Goal: Task Accomplishment & Management: Use online tool/utility

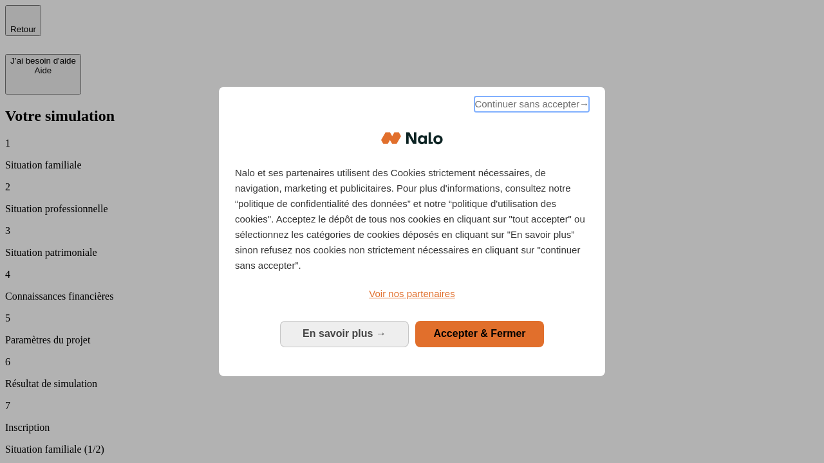
click at [530, 106] on span "Continuer sans accepter →" at bounding box center [531, 104] width 115 height 15
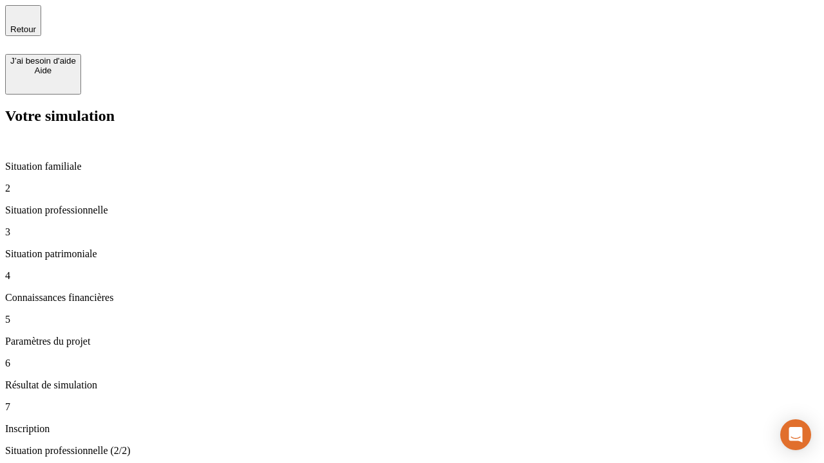
type input "30 000"
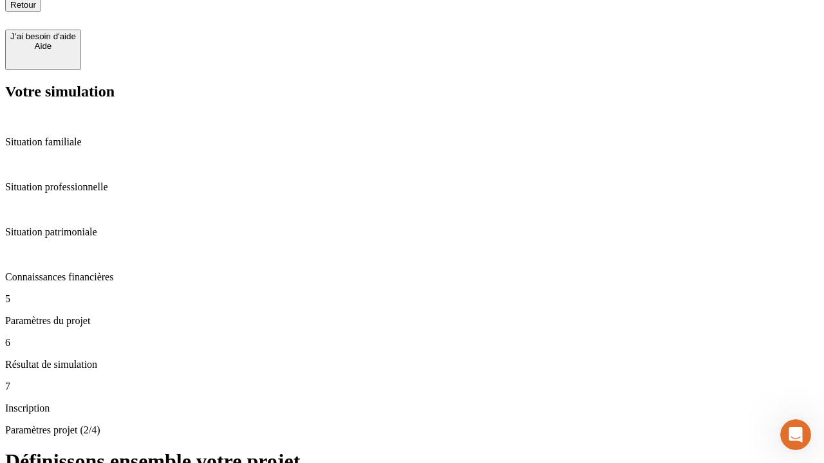
type input "25"
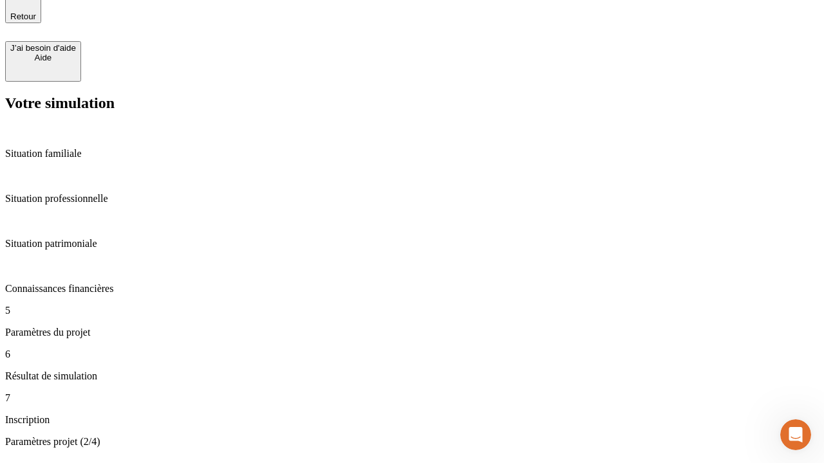
type input "64"
type input "1 000"
type input "640"
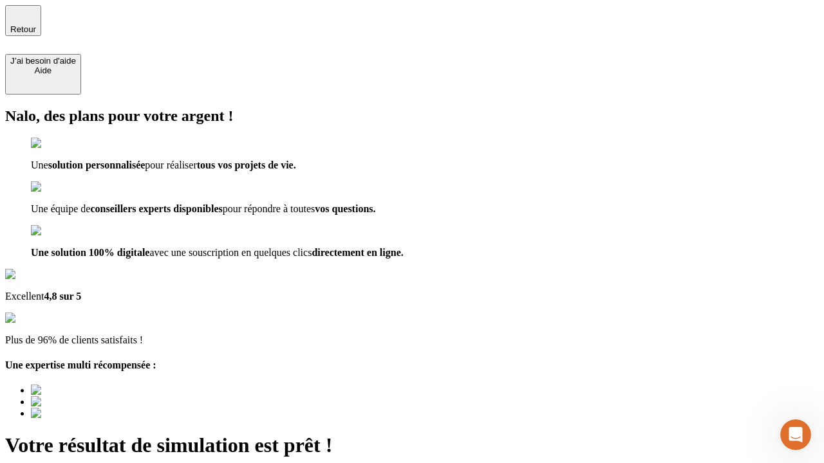
type input "[EMAIL_ADDRESS][PERSON_NAME][DOMAIN_NAME]"
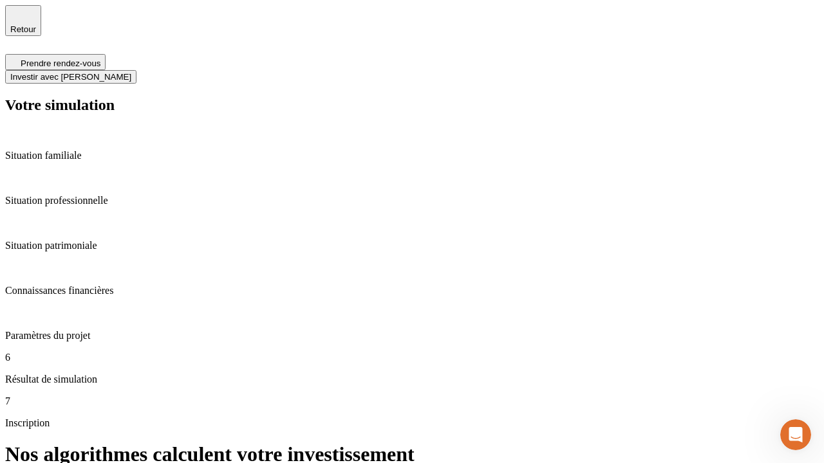
scroll to position [5, 0]
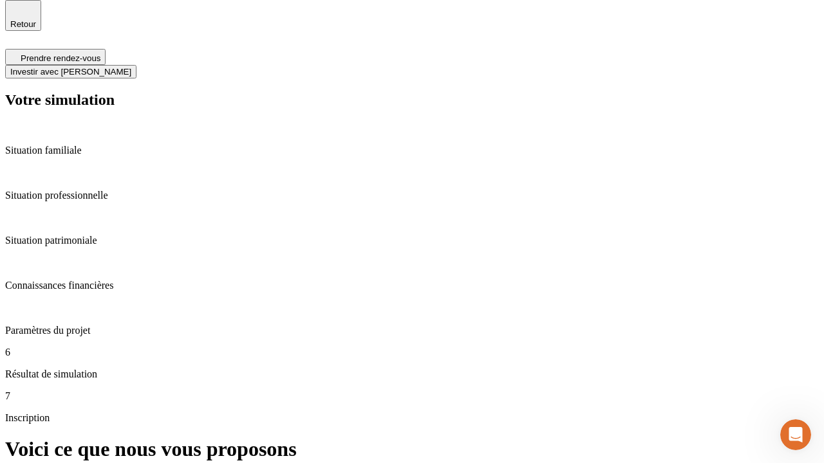
click at [131, 67] on span "Investir avec [PERSON_NAME]" at bounding box center [70, 72] width 121 height 10
